Goal: Information Seeking & Learning: Find specific page/section

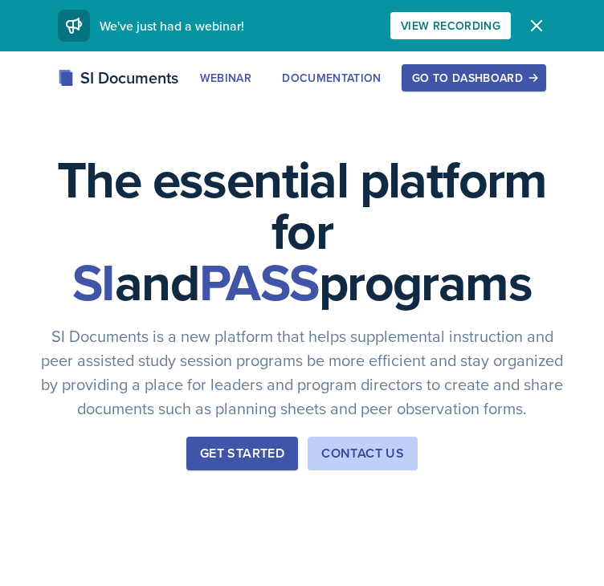
click at [456, 81] on div "Go to Dashboard" at bounding box center [474, 77] width 124 height 13
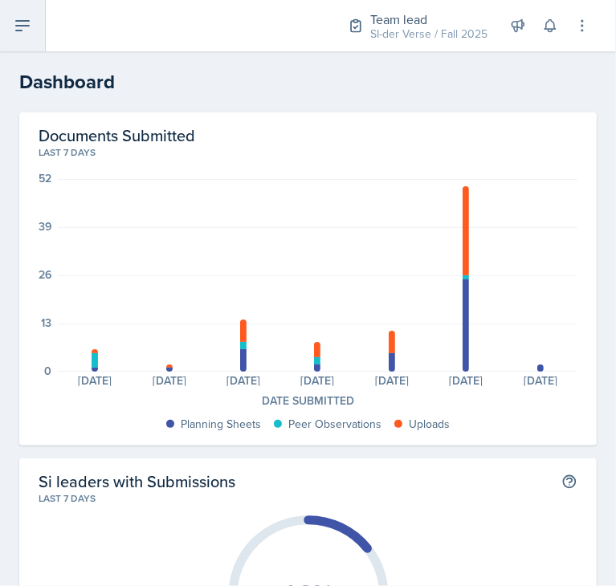
click at [29, 18] on icon at bounding box center [22, 25] width 19 height 19
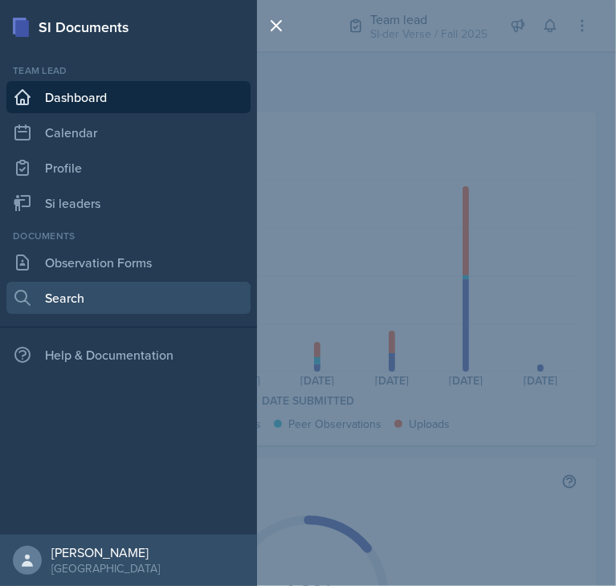
click at [98, 303] on link "Search" at bounding box center [128, 298] width 244 height 32
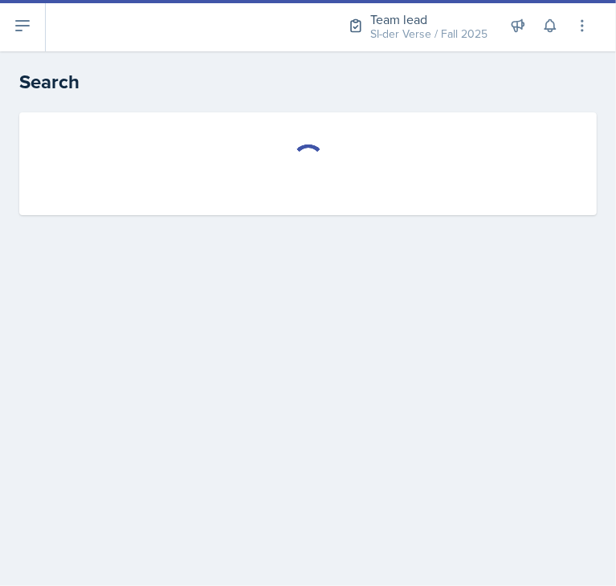
select select "all"
select select "1"
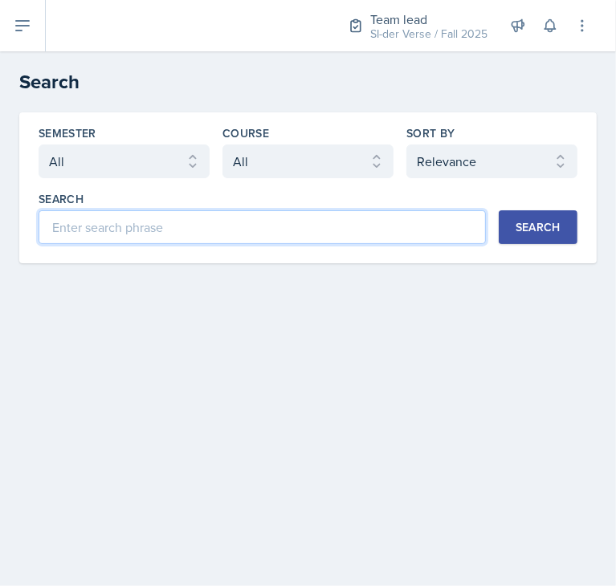
click at [157, 228] on input at bounding box center [262, 227] width 447 height 34
type input "[PERSON_NAME]"
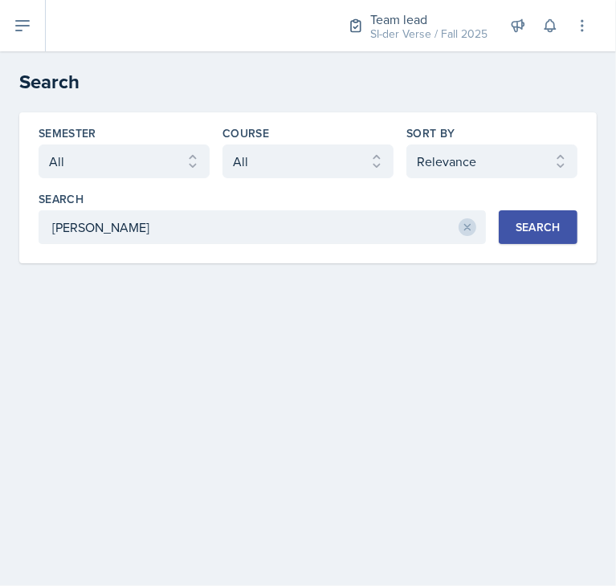
click at [556, 222] on div "Search" at bounding box center [537, 227] width 45 height 13
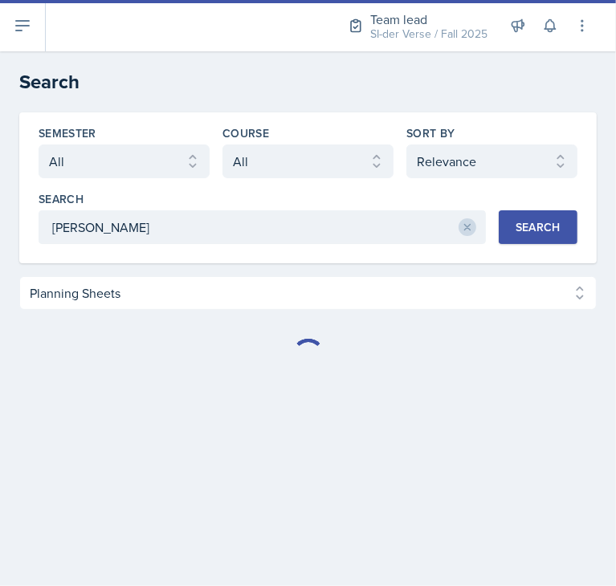
select select "Planning Sheets (62)"
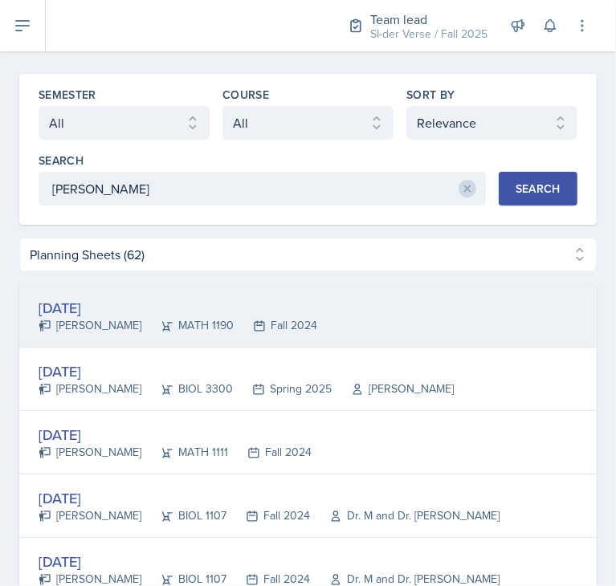
scroll to position [35, 0]
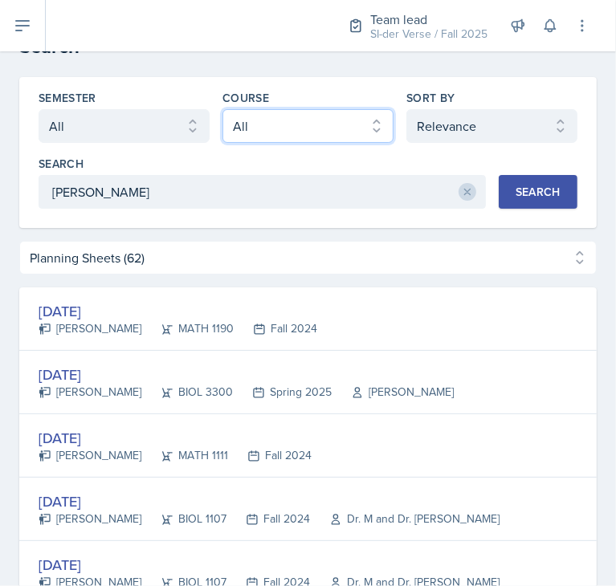
click at [335, 139] on select "Select course All ACCT 2101 ACCT 2102 ACCT 4050 ANTH 1102 ANTH 3301 ARCH 1000 A…" at bounding box center [307, 126] width 171 height 34
select select "4fdbbe39-d6cc-4816-a3be-f2a887b9c80e"
click at [222, 109] on select "Select course All ACCT 2101 ACCT 2102 ACCT 4050 ANTH 1102 ANTH 3301 ARCH 1000 A…" at bounding box center [307, 126] width 171 height 34
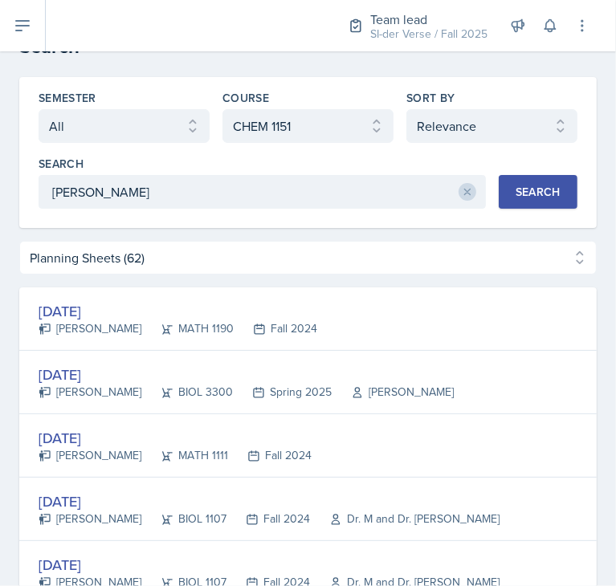
click at [539, 206] on button "Search" at bounding box center [538, 192] width 79 height 34
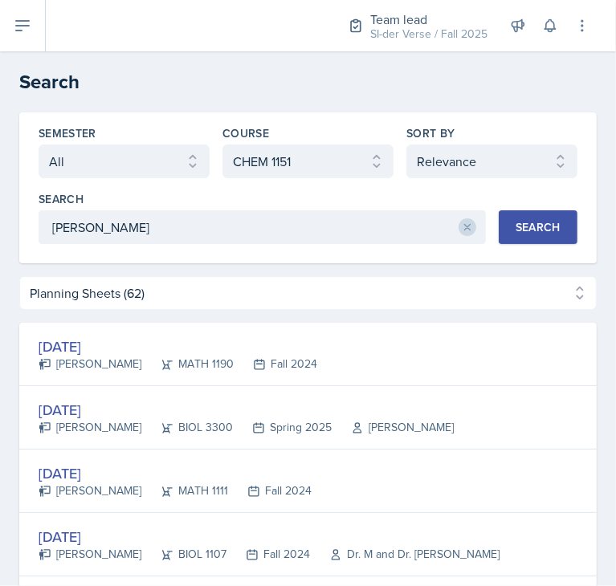
select select "Planning Sheets (0)"
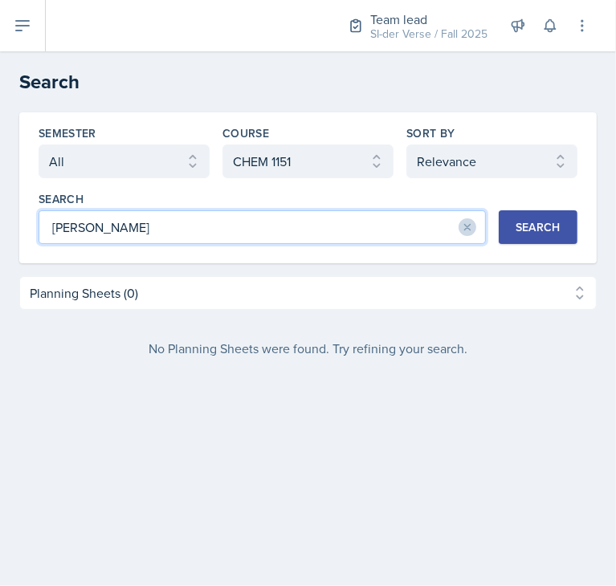
click at [421, 226] on input "[PERSON_NAME]" at bounding box center [262, 227] width 447 height 34
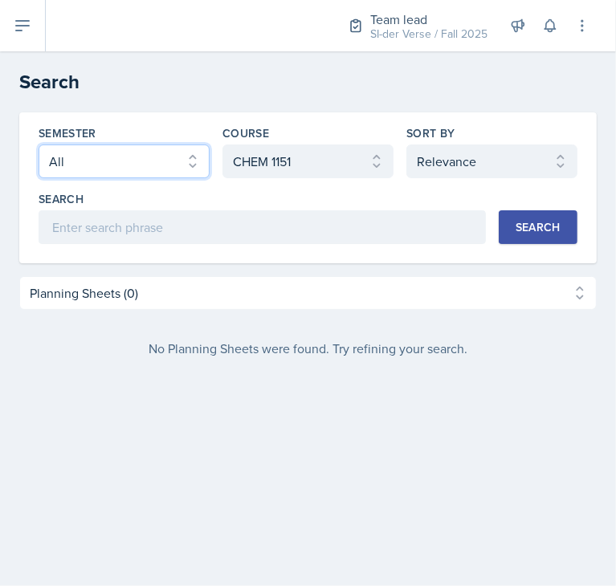
click at [161, 155] on select "Select semester All Fall 2025 Summer 2025 Spring 2025 Fall 2024 Summer 2024 Spr…" at bounding box center [124, 162] width 171 height 34
select select "2bed604d-1099-4043-b1bc-2365e8740244"
click at [39, 145] on select "Select semester All Fall 2025 Summer 2025 Spring 2025 Fall 2024 Summer 2024 Spr…" at bounding box center [124, 162] width 171 height 34
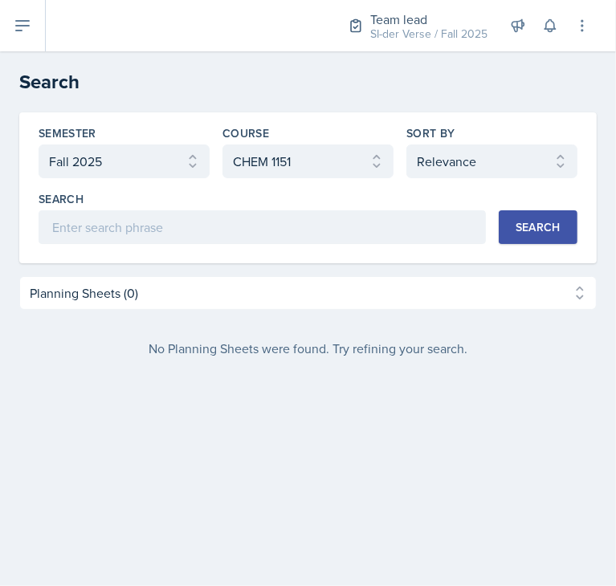
click at [531, 229] on div "Search" at bounding box center [537, 227] width 45 height 13
select select "Planning Sheets (11)"
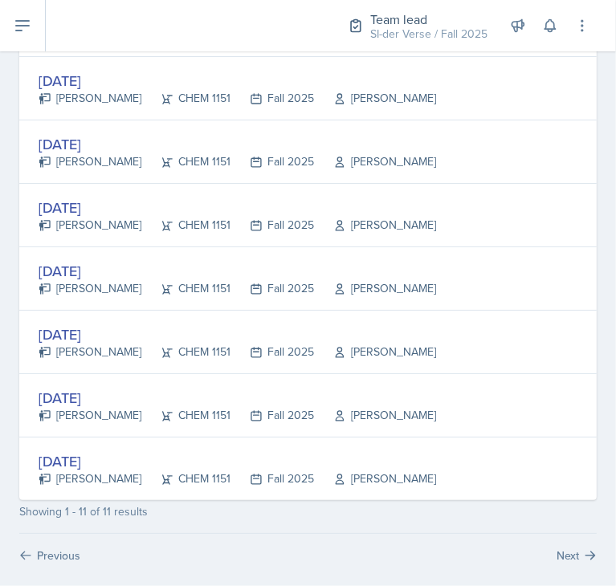
scroll to position [533, 0]
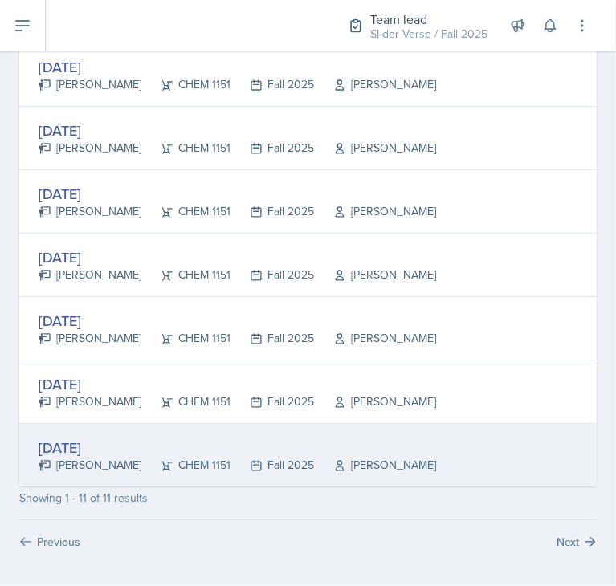
click at [145, 457] on div "CHEM 1151" at bounding box center [185, 465] width 89 height 17
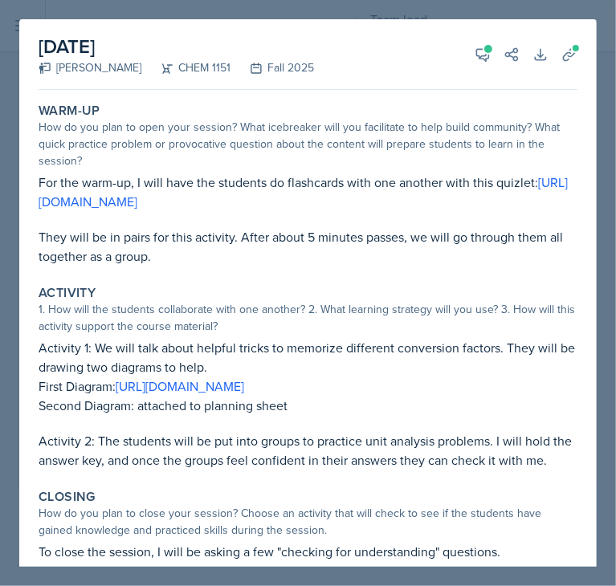
click at [33, 108] on div "Warm-Up How do you plan to open your session? What icebreaker will you facilita…" at bounding box center [308, 184] width 552 height 176
click at [39, 110] on label "Warm-Up" at bounding box center [70, 111] width 62 height 16
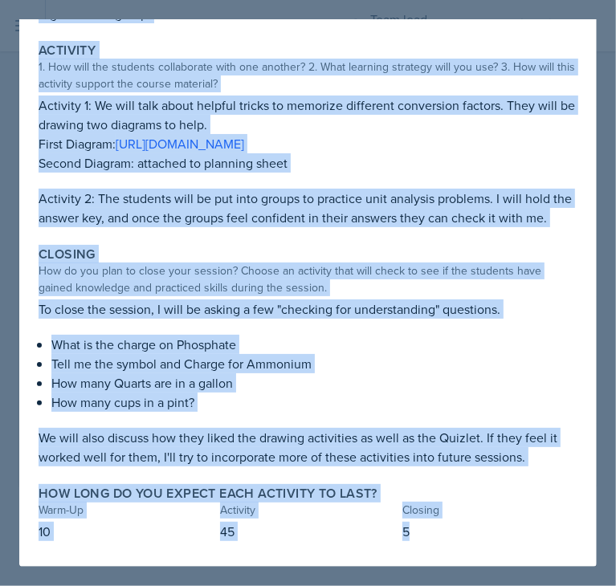
scroll to position [281, 0]
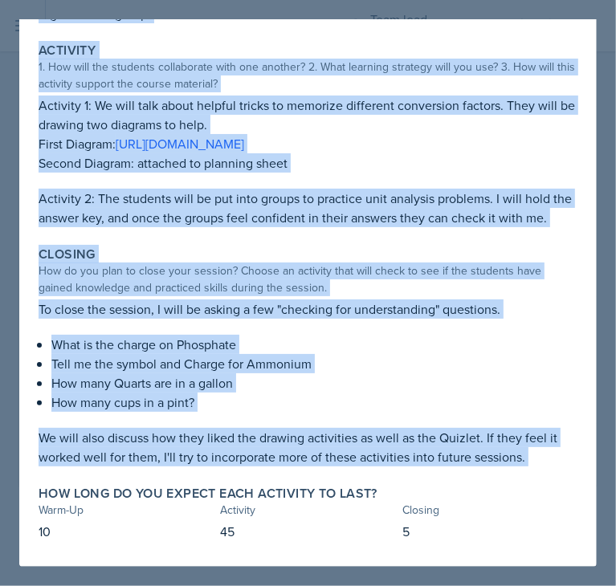
drag, startPoint x: 39, startPoint y: 110, endPoint x: 528, endPoint y: 466, distance: 605.0
click at [528, 466] on div "Warm-Up How do you plan to open your session? What icebreaker will you facilita…" at bounding box center [308, 210] width 539 height 713
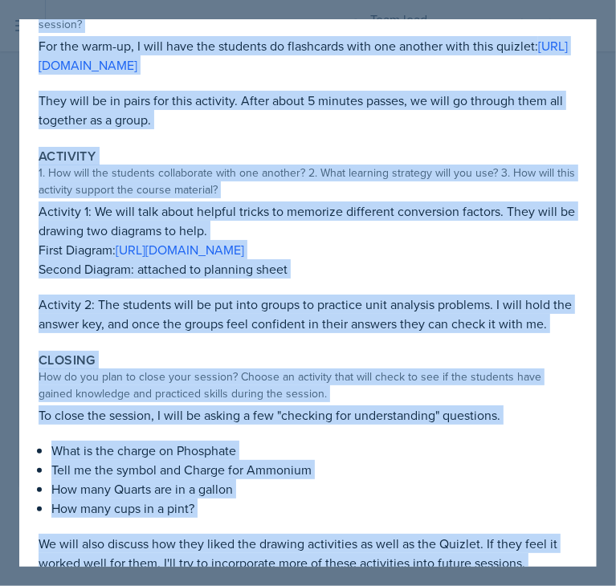
scroll to position [0, 0]
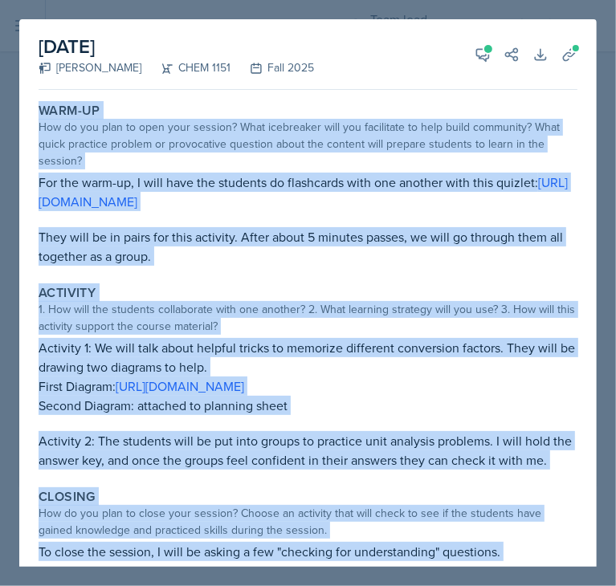
click at [356, 254] on p "They will be in pairs for this activity. After about 5 minutes passes, we will …" at bounding box center [308, 246] width 539 height 39
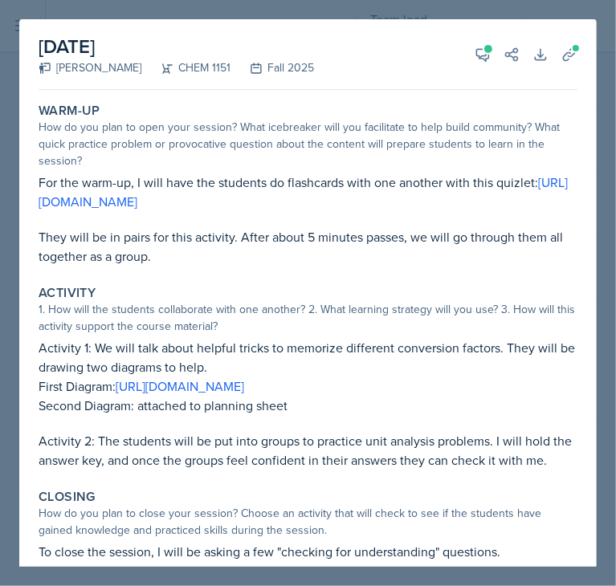
click at [1, 101] on div at bounding box center [308, 293] width 616 height 586
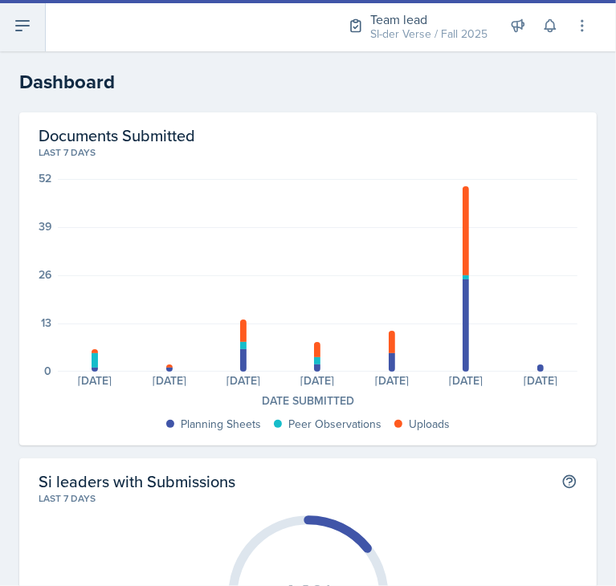
click at [29, 40] on button at bounding box center [23, 25] width 46 height 51
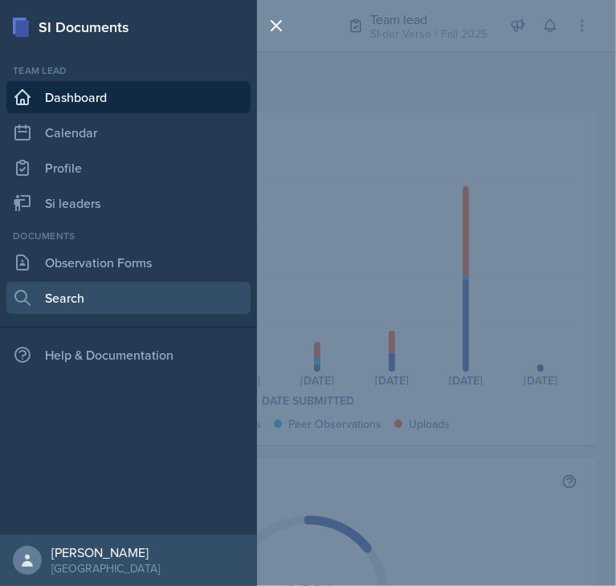
click at [75, 288] on link "Search" at bounding box center [128, 298] width 244 height 32
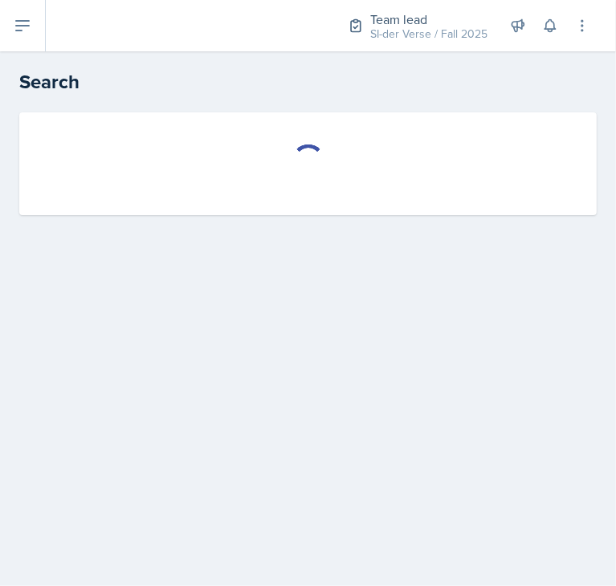
select select "all"
select select "1"
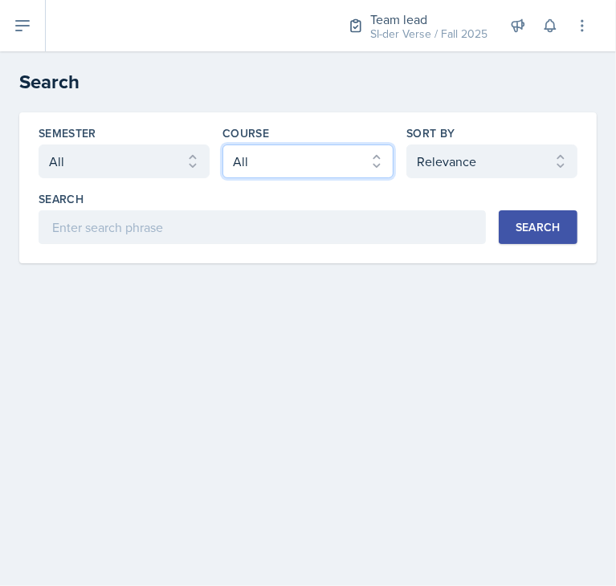
click at [286, 153] on select "Select course All ACCT 2101 ACCT 2102 ACCT 4050 ANTH 1102 ANTH 3301 ARCH 1000 A…" at bounding box center [307, 162] width 171 height 34
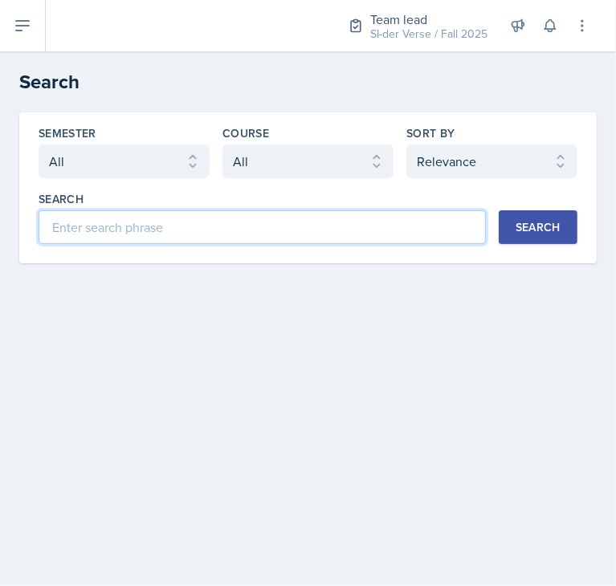
click at [139, 222] on input at bounding box center [262, 227] width 447 height 34
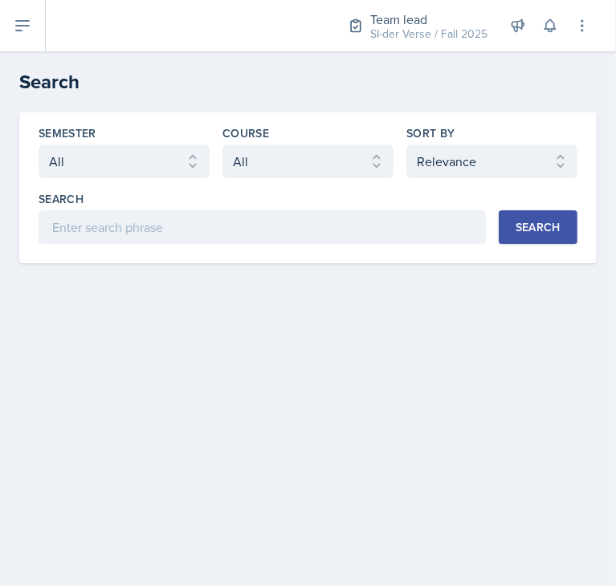
drag, startPoint x: 272, startPoint y: 143, endPoint x: 271, endPoint y: 160, distance: 16.9
click at [271, 160] on div "Course Select course All ACCT 2101 ACCT 2102 ACCT 4050 ANTH 1102 ANTH 3301 ARCH…" at bounding box center [307, 151] width 171 height 53
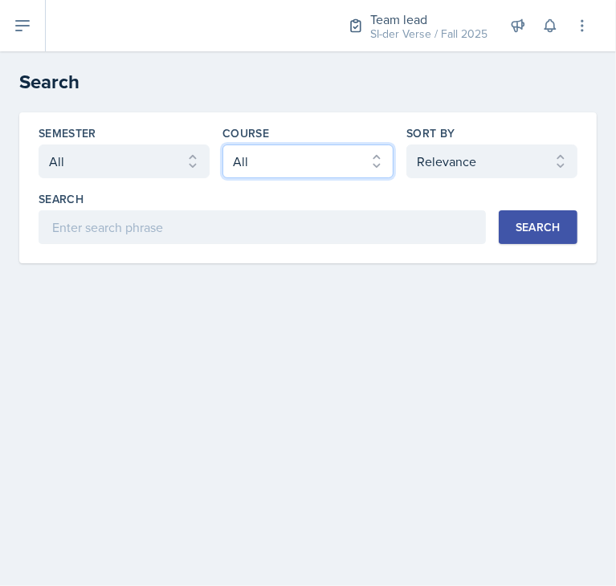
click at [271, 160] on select "Select course All ACCT 2101 ACCT 2102 ACCT 4050 ANTH 1102 ANTH 3301 ARCH 1000 A…" at bounding box center [307, 162] width 171 height 34
select select "4fdbbe39-d6cc-4816-a3be-f2a887b9c80e"
click at [222, 145] on select "Select course All ACCT 2101 ACCT 2102 ACCT 4050 ANTH 1102 ANTH 3301 ARCH 1000 A…" at bounding box center [307, 162] width 171 height 34
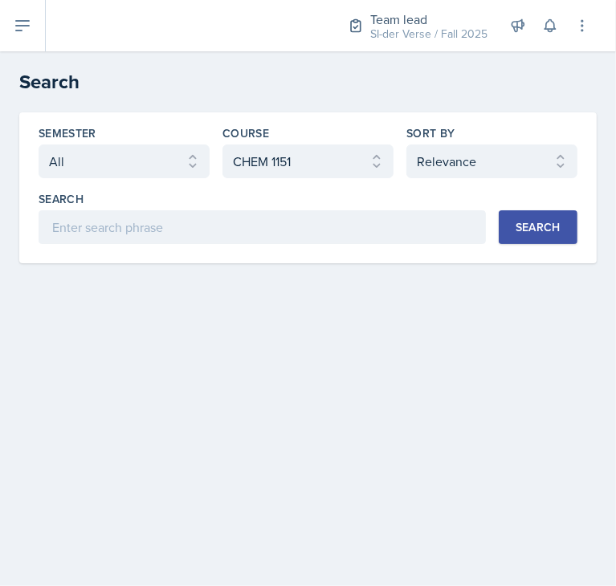
click at [535, 226] on div "Search" at bounding box center [537, 227] width 45 height 13
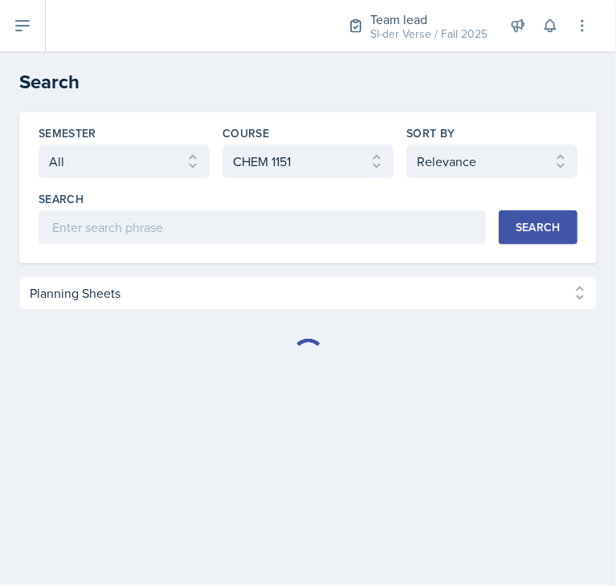
select select "Planning Sheets (938)"
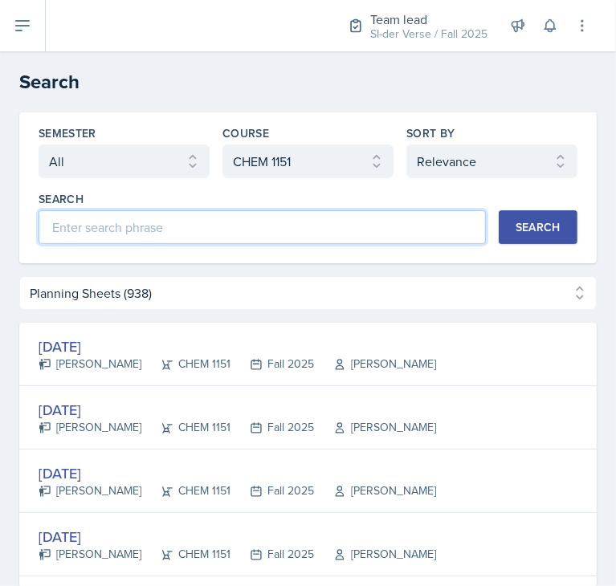
click at [173, 222] on input at bounding box center [262, 227] width 447 height 34
type input "[PERSON_NAME]"
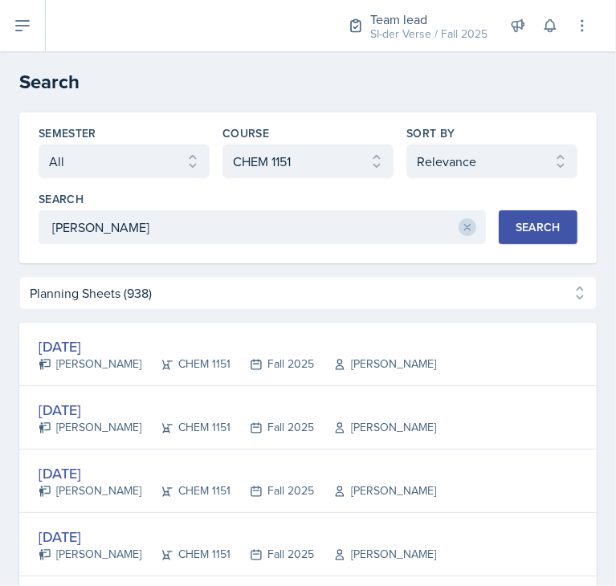
click at [515, 226] on div "Search" at bounding box center [537, 227] width 45 height 13
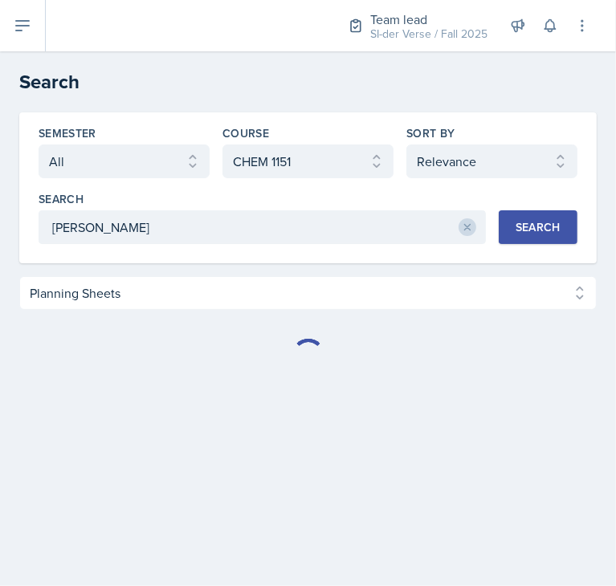
select select "Planning Sheets (3)"
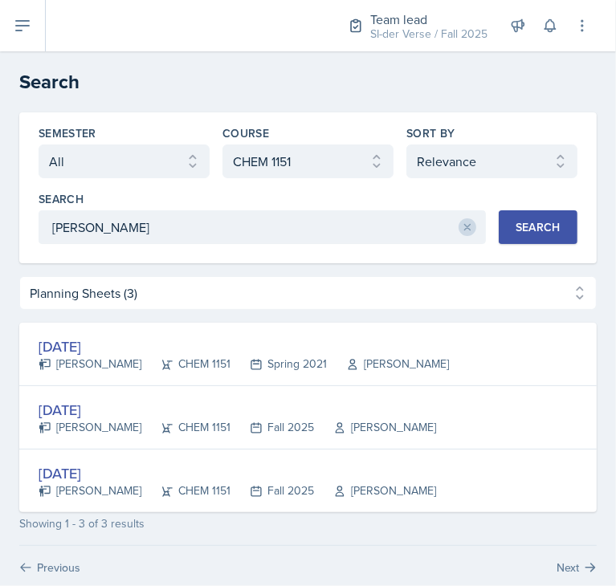
scroll to position [26, 0]
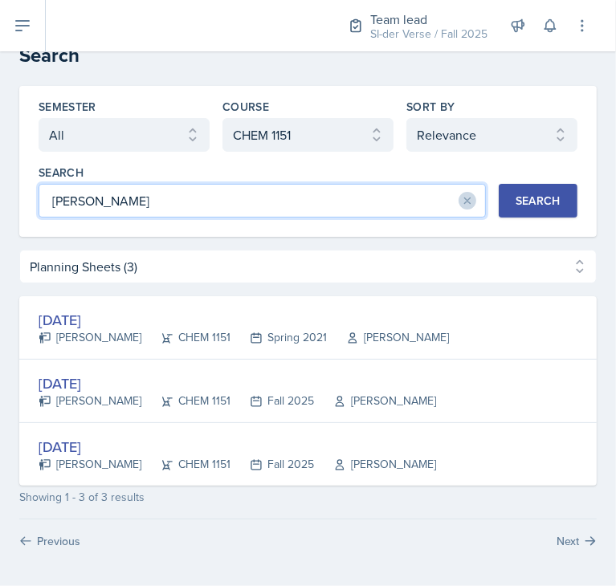
click at [187, 205] on input "[PERSON_NAME]" at bounding box center [262, 201] width 447 height 34
type input "Ariana"
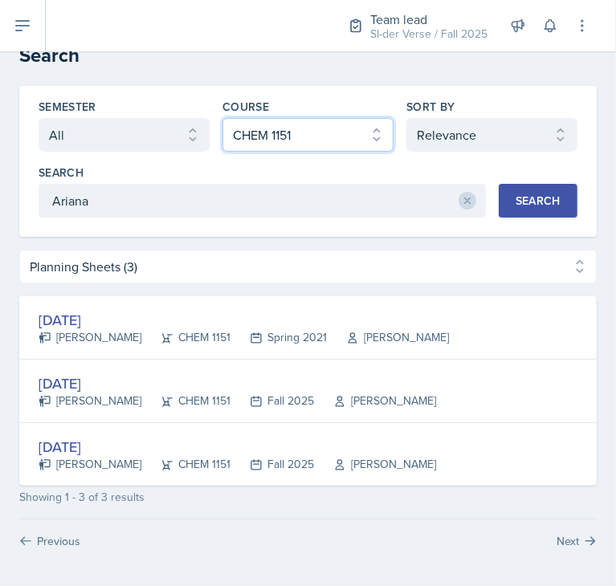
click at [354, 129] on select "Select course All ACCT 2101 ACCT 2102 ACCT 4050 ANTH 1102 ANTH 3301 ARCH 1000 A…" at bounding box center [307, 135] width 171 height 34
select select "all"
click at [222, 118] on select "Select course All ACCT 2101 ACCT 2102 ACCT 4050 ANTH 1102 ANTH 3301 ARCH 1000 A…" at bounding box center [307, 135] width 171 height 34
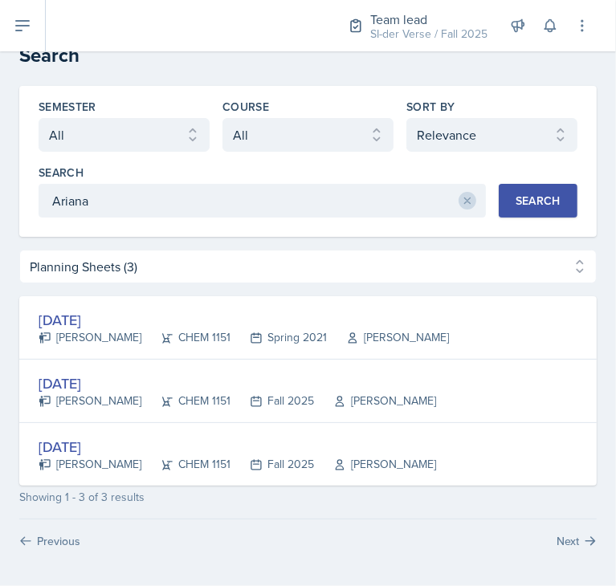
click at [544, 200] on div "Search" at bounding box center [537, 200] width 45 height 13
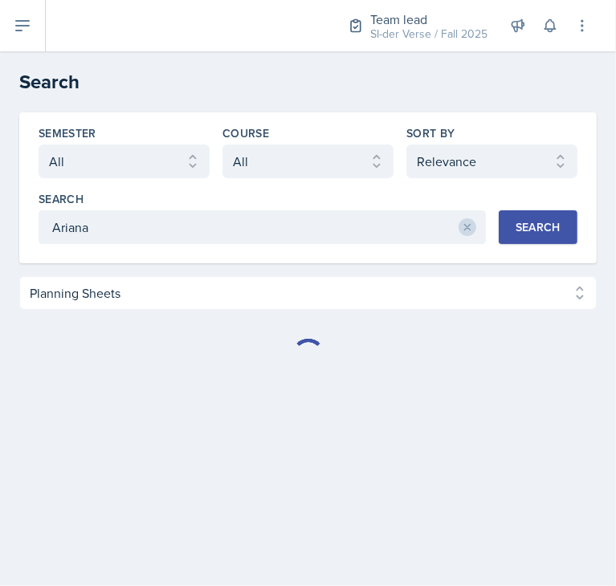
select select "Planning Sheets (32)"
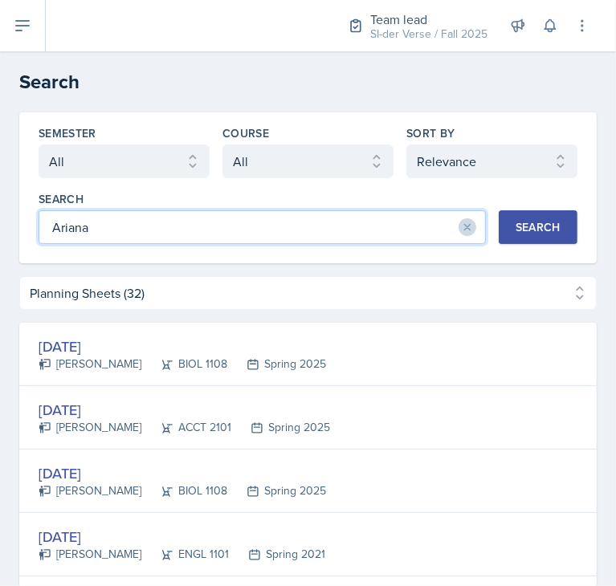
click at [183, 235] on input "Ariana" at bounding box center [262, 227] width 447 height 34
type input "[PERSON_NAME]"
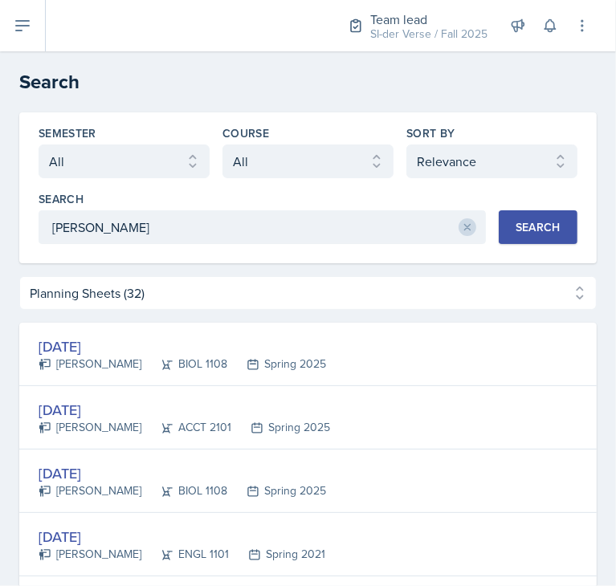
click at [556, 226] on button "Search" at bounding box center [538, 227] width 79 height 34
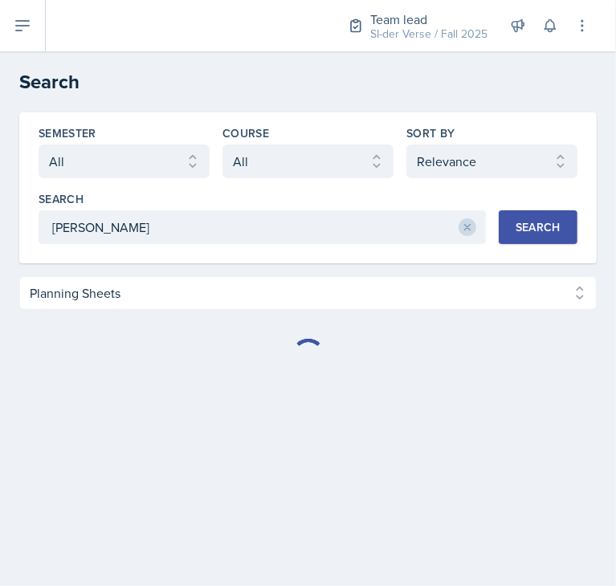
select select "Planning Sheets (131)"
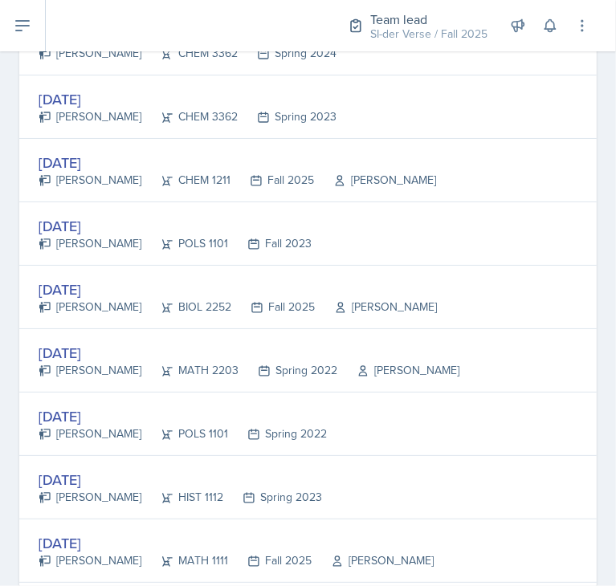
scroll to position [1517, 0]
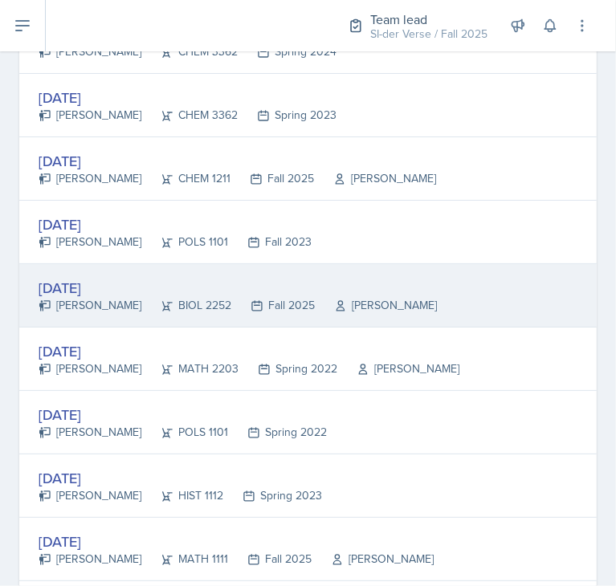
click at [108, 297] on div "[PERSON_NAME]" at bounding box center [90, 305] width 103 height 17
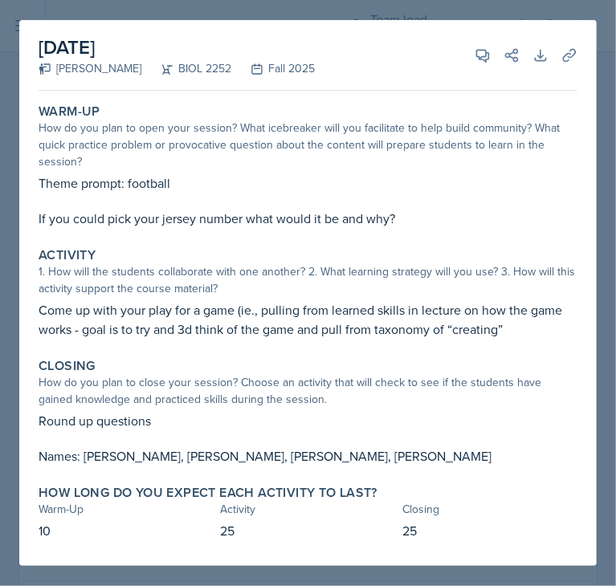
click at [1, 136] on div at bounding box center [308, 293] width 616 height 586
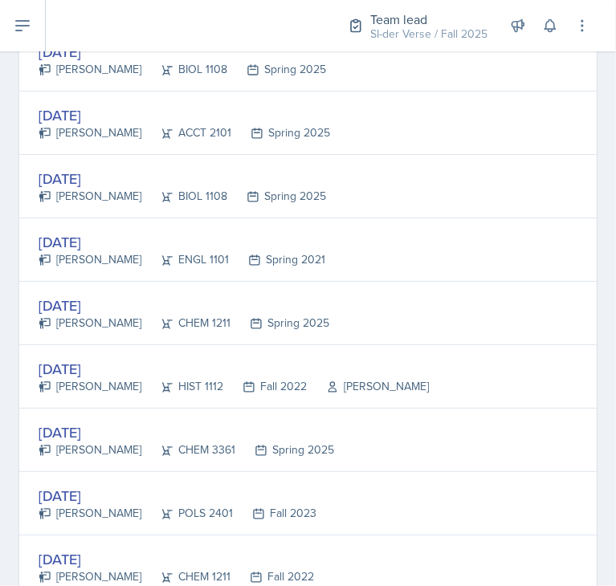
scroll to position [0, 0]
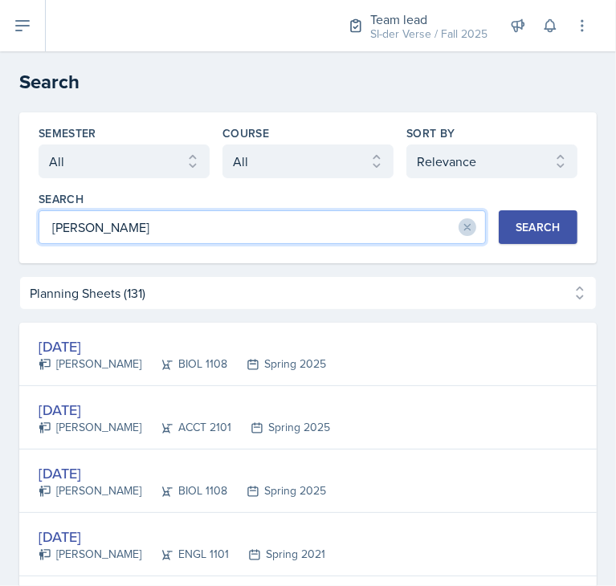
click at [395, 229] on input "[PERSON_NAME]" at bounding box center [262, 227] width 447 height 34
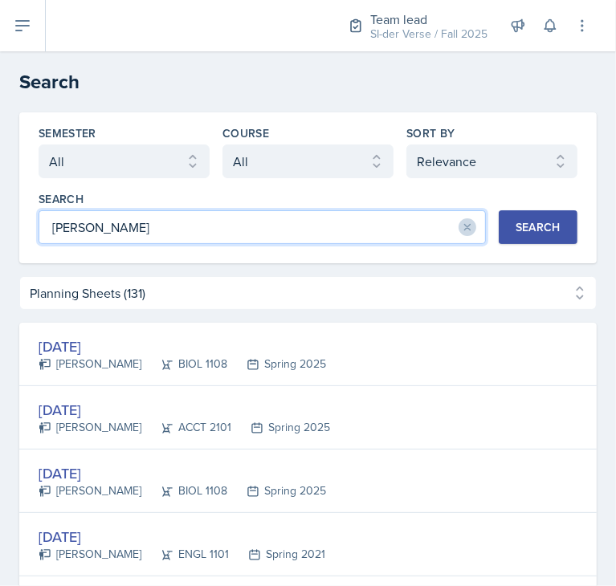
type input "[PERSON_NAME]"
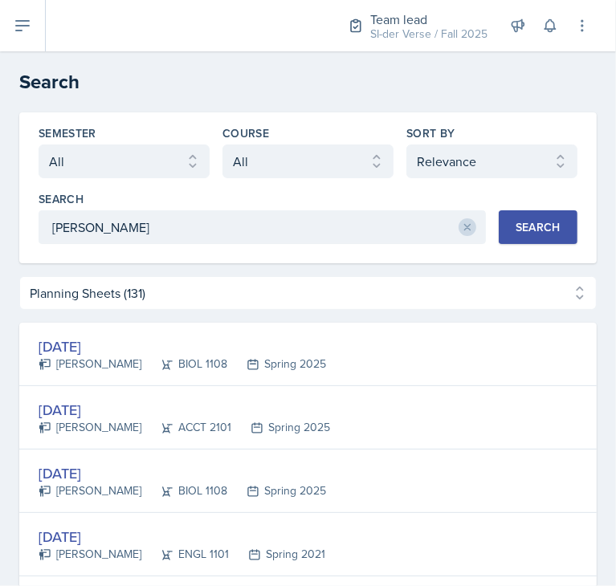
click at [527, 221] on div "Search" at bounding box center [537, 227] width 45 height 13
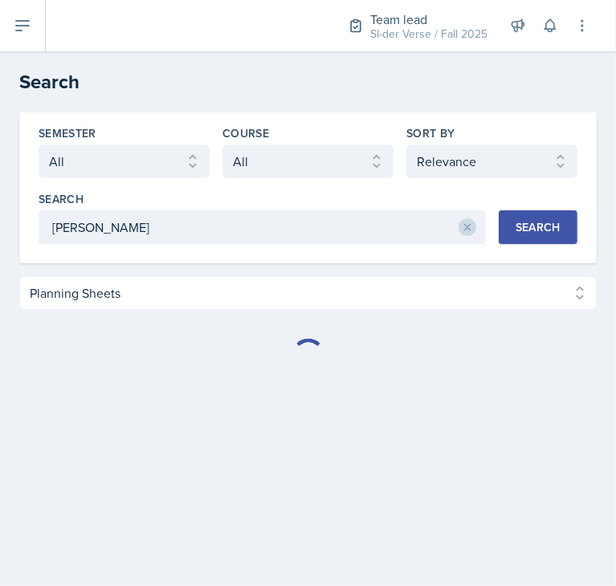
select select "Planning Sheets (35)"
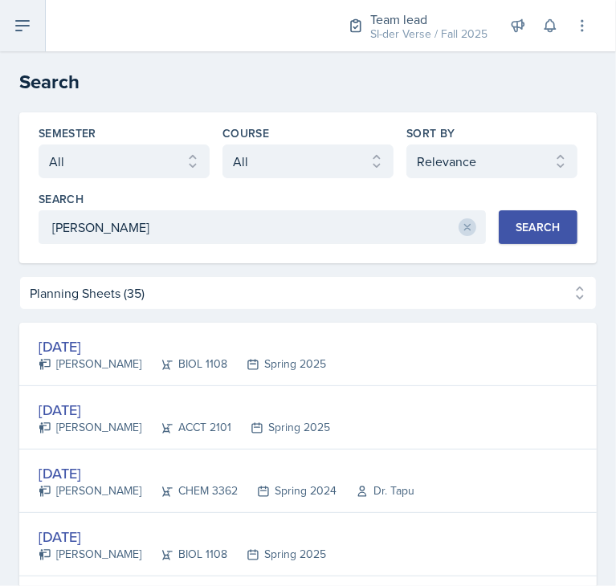
click at [26, 33] on icon at bounding box center [22, 25] width 19 height 19
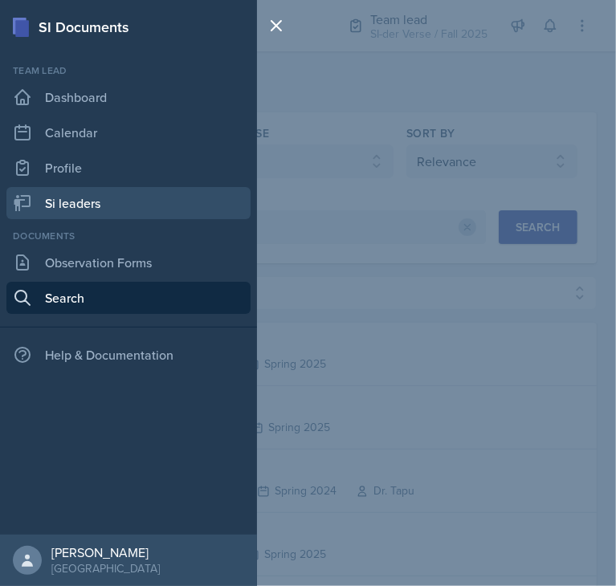
click at [51, 193] on link "Si leaders" at bounding box center [128, 203] width 244 height 32
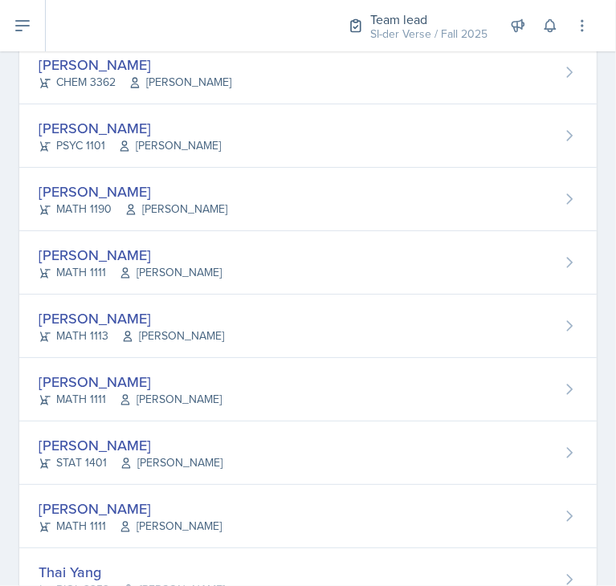
scroll to position [987, 0]
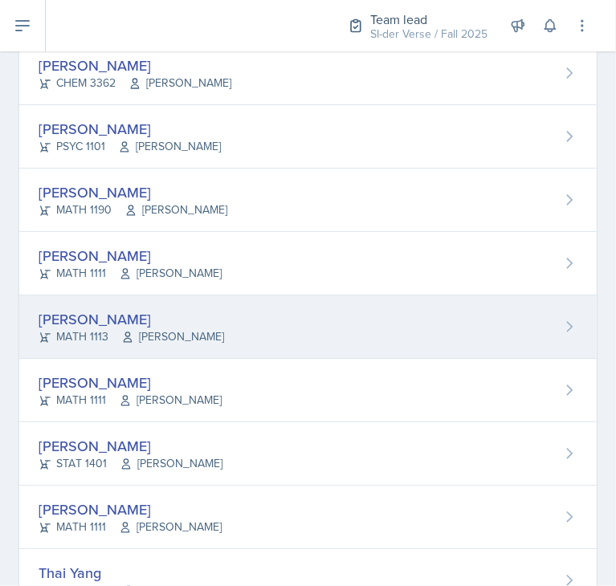
click at [132, 319] on div "[PERSON_NAME]" at bounding box center [131, 319] width 185 height 22
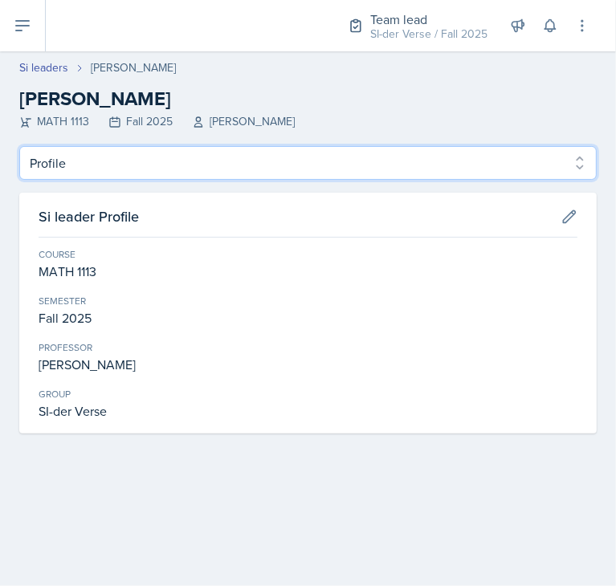
click at [80, 165] on select "Profile Planning Sheets Observation Forms Uploads" at bounding box center [307, 163] width 577 height 34
select select "Planning Sheets"
click at [19, 146] on select "Profile Planning Sheets Observation Forms Uploads" at bounding box center [307, 163] width 577 height 34
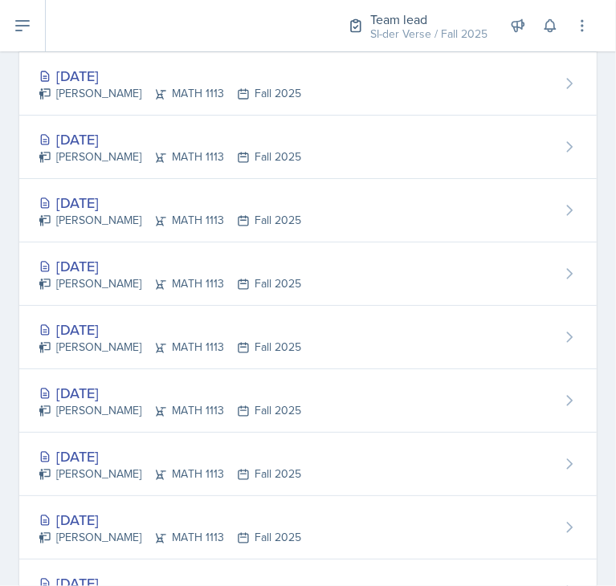
scroll to position [222, 0]
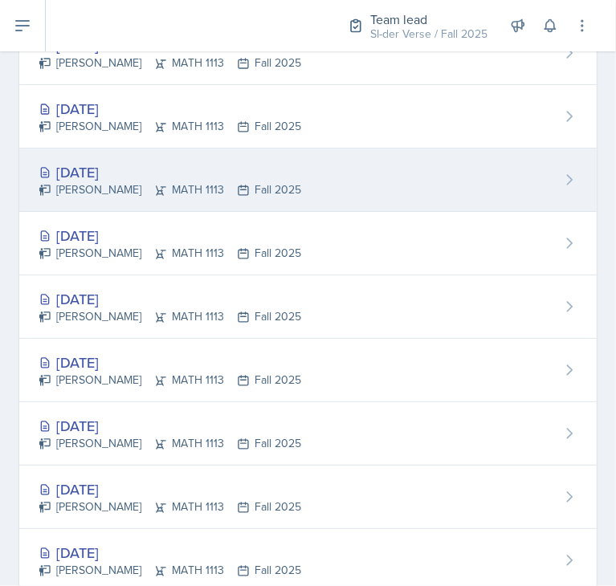
click at [121, 164] on div "[DATE]" at bounding box center [170, 172] width 263 height 22
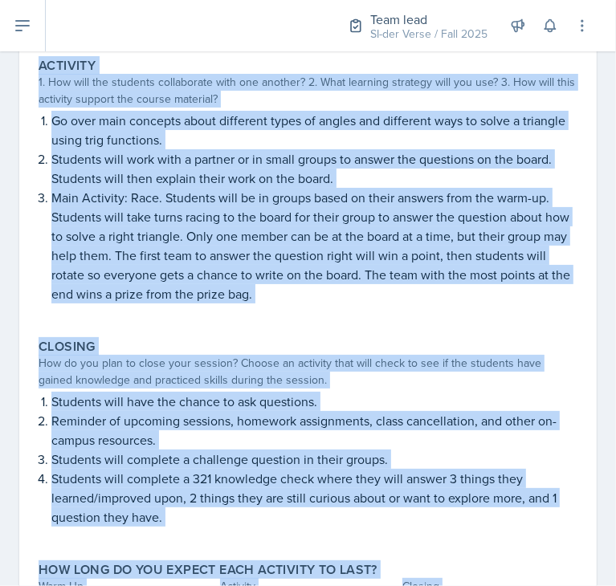
scroll to position [427, 0]
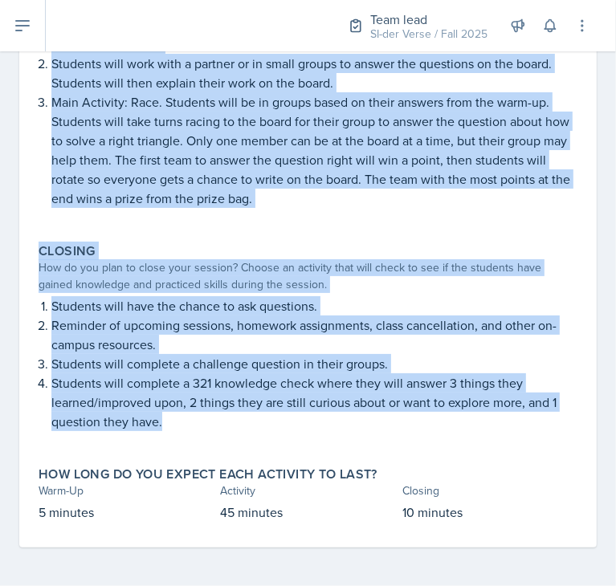
drag, startPoint x: 36, startPoint y: 132, endPoint x: 495, endPoint y: 432, distance: 547.5
click at [495, 432] on div "Warm-Up How do you plan to open your session? What icebreaker will you facilita…" at bounding box center [308, 170] width 539 height 755
copy div "Warm-Up How do you plan to open your session? What icebreaker will you facilita…"
